Goal: Task Accomplishment & Management: Manage account settings

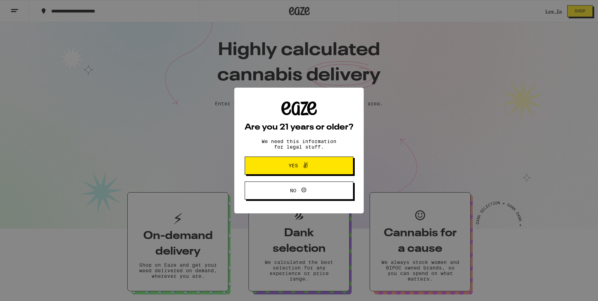
click at [320, 166] on span "Yes" at bounding box center [299, 165] width 53 height 9
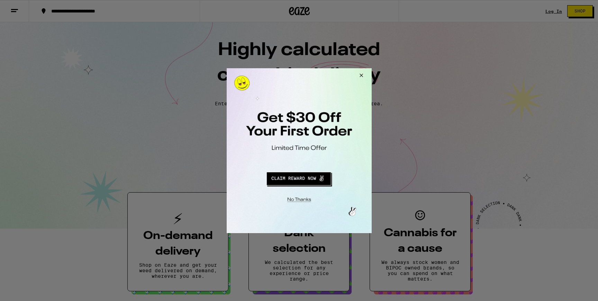
click at [314, 178] on button "Redirect to URL" at bounding box center [298, 177] width 120 height 17
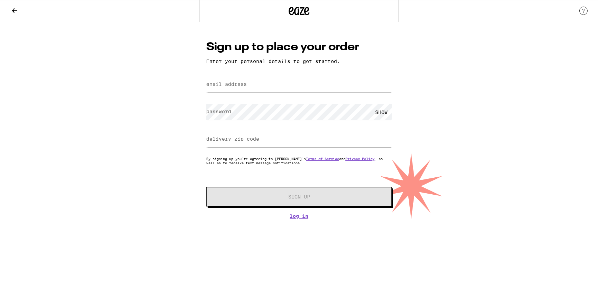
click at [15, 11] on icon at bounding box center [14, 11] width 8 height 8
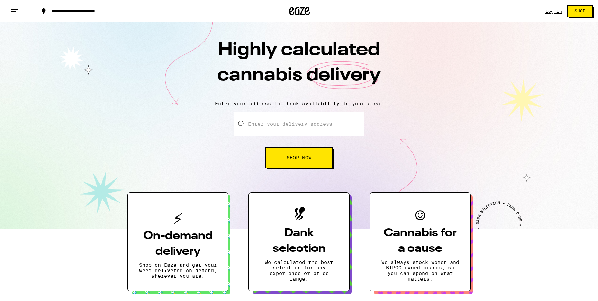
click at [553, 11] on link "Log In" at bounding box center [553, 11] width 17 height 4
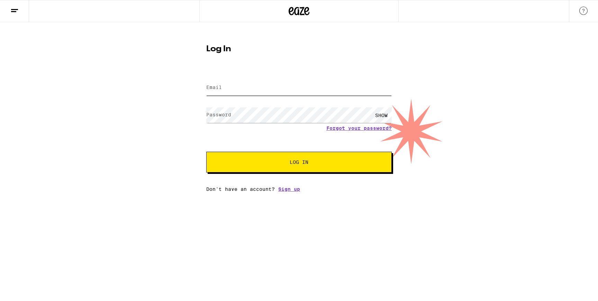
click at [269, 90] on input "Email" at bounding box center [298, 88] width 185 height 16
click at [296, 86] on input "[EMAIL_ADDRESS][DOMAIN_NAME]" at bounding box center [298, 88] width 185 height 16
type input "c"
